Goal: Task Accomplishment & Management: Manage account settings

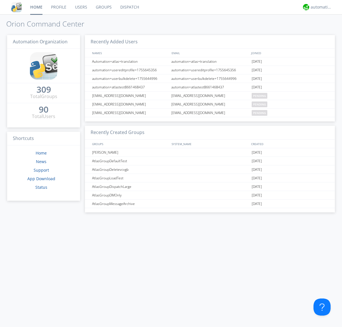
click at [81, 7] on link "Users" at bounding box center [81, 7] width 21 height 14
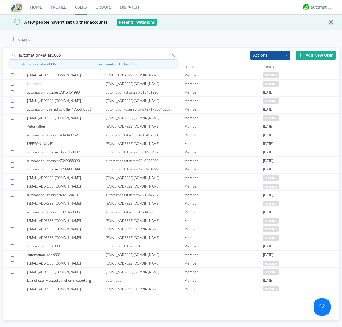
type input "automation+atlas0005"
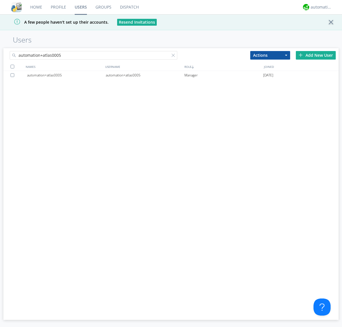
click at [145, 75] on div "automation+atlas0005" at bounding box center [145, 75] width 79 height 9
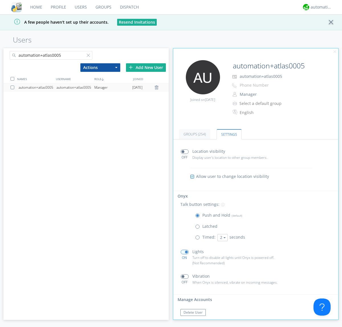
click at [199, 228] on span at bounding box center [198, 227] width 7 height 7
click at [0, 0] on input "radio" at bounding box center [0, 0] width 0 height 0
click at [199, 217] on span at bounding box center [198, 216] width 7 height 7
click at [0, 0] on input "radio" at bounding box center [0, 0] width 0 height 0
click at [320, 7] on div "automation+atlas" at bounding box center [321, 7] width 21 height 6
